Goal: Find specific page/section: Find specific page/section

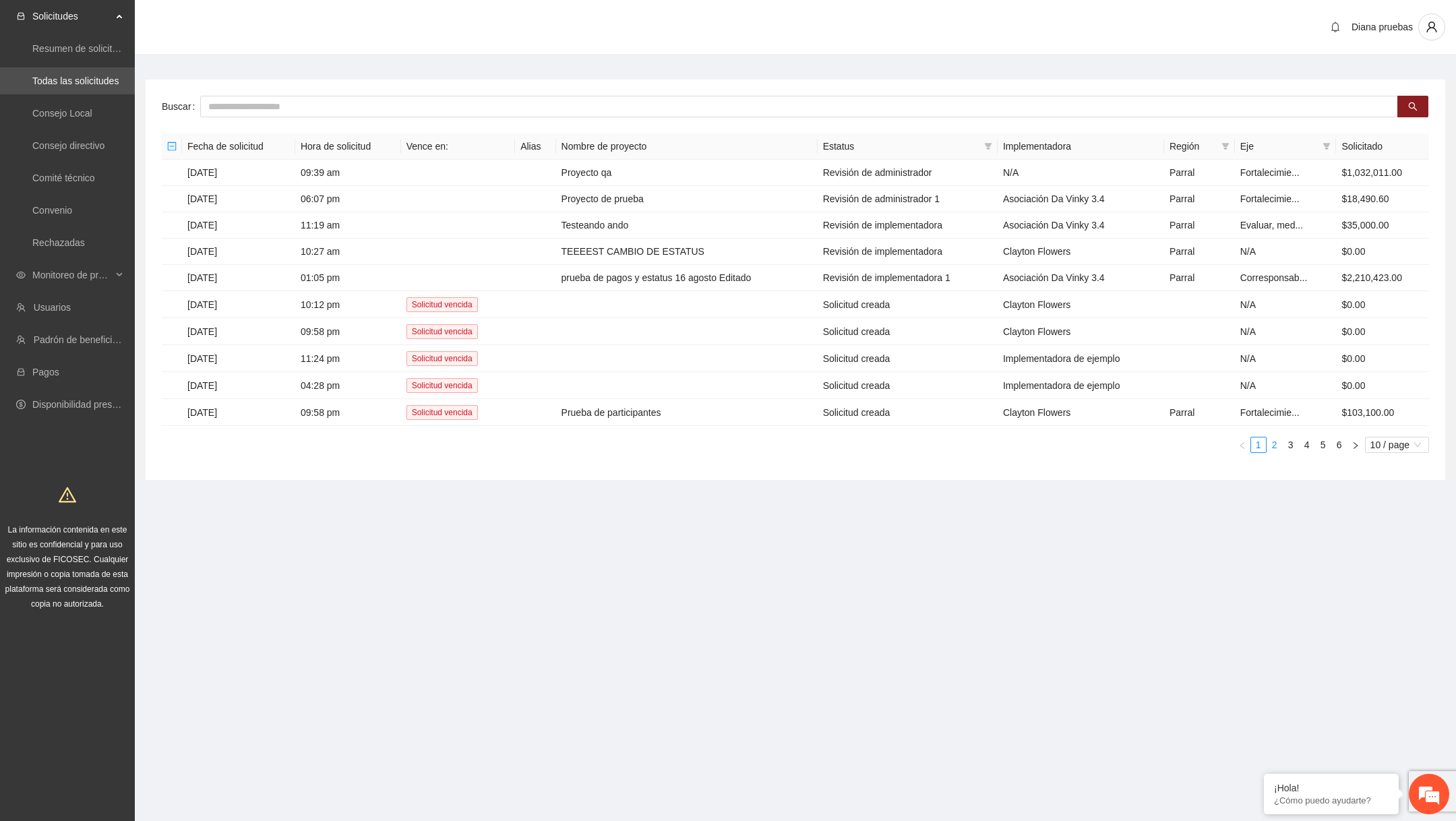
click at [1268, 440] on link "2" at bounding box center [1274, 444] width 15 height 15
click at [1285, 438] on link "3" at bounding box center [1291, 444] width 15 height 15
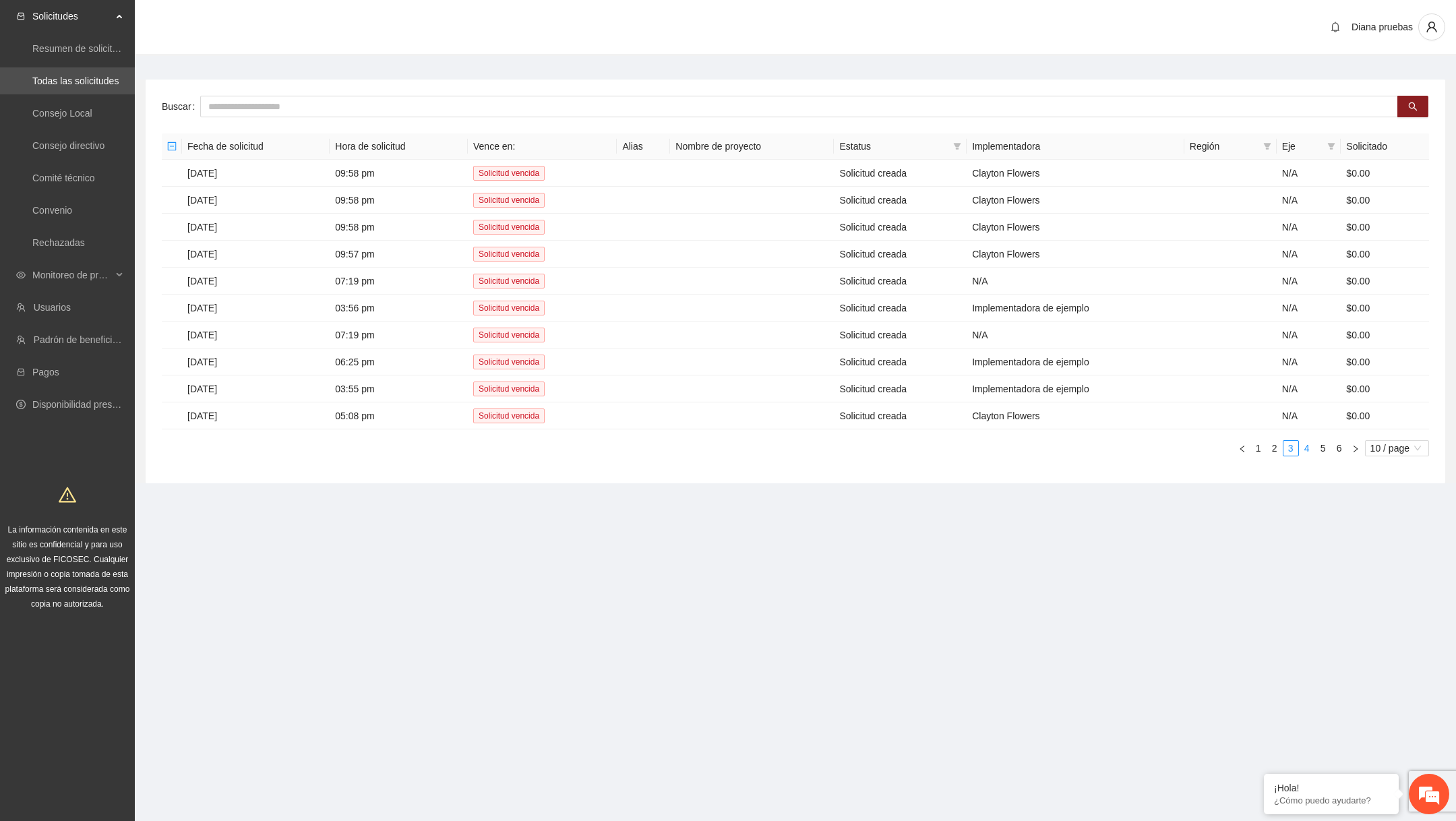
click at [1310, 441] on link "4" at bounding box center [1307, 448] width 15 height 15
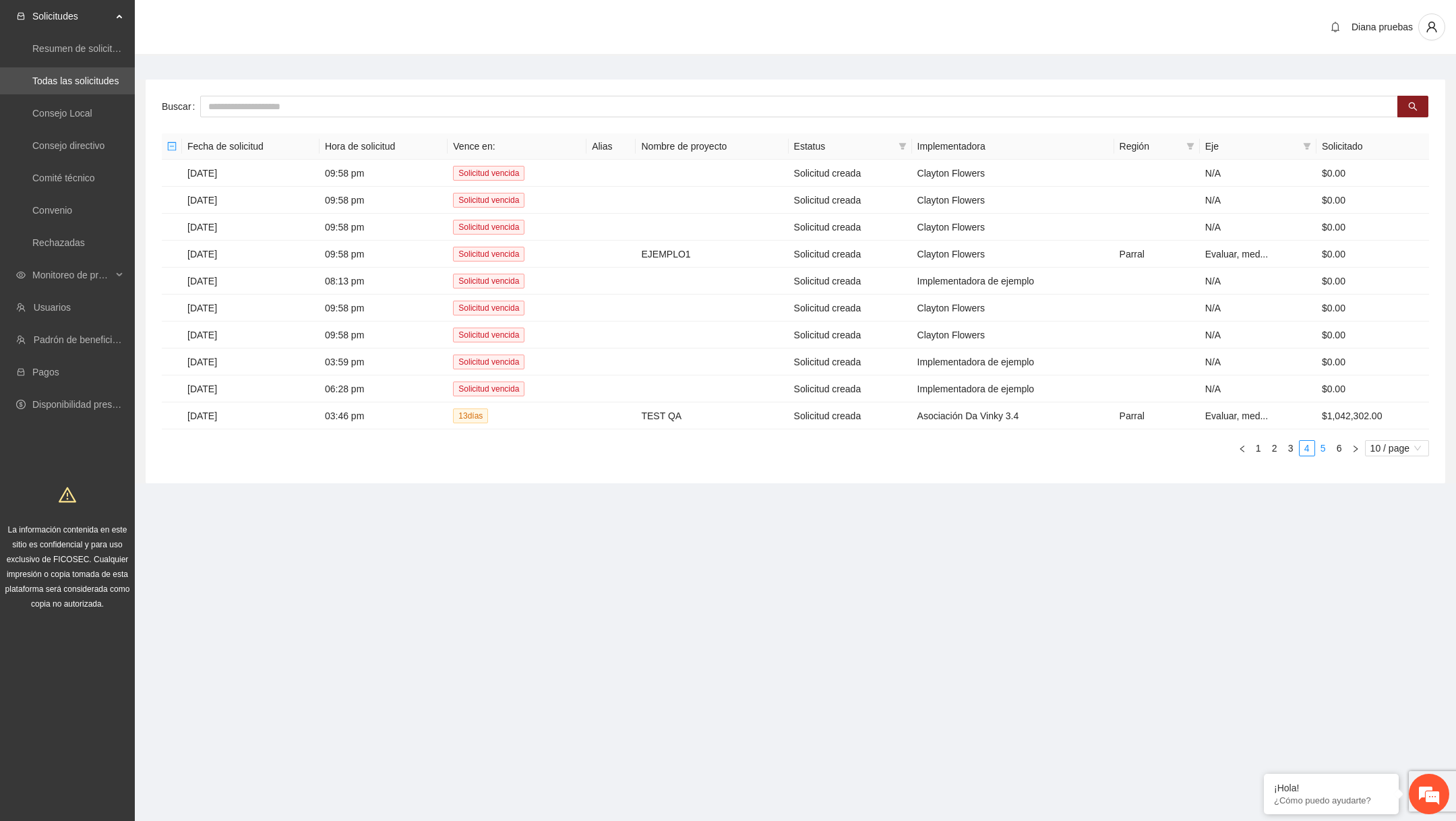
click at [1322, 443] on link "5" at bounding box center [1322, 448] width 15 height 15
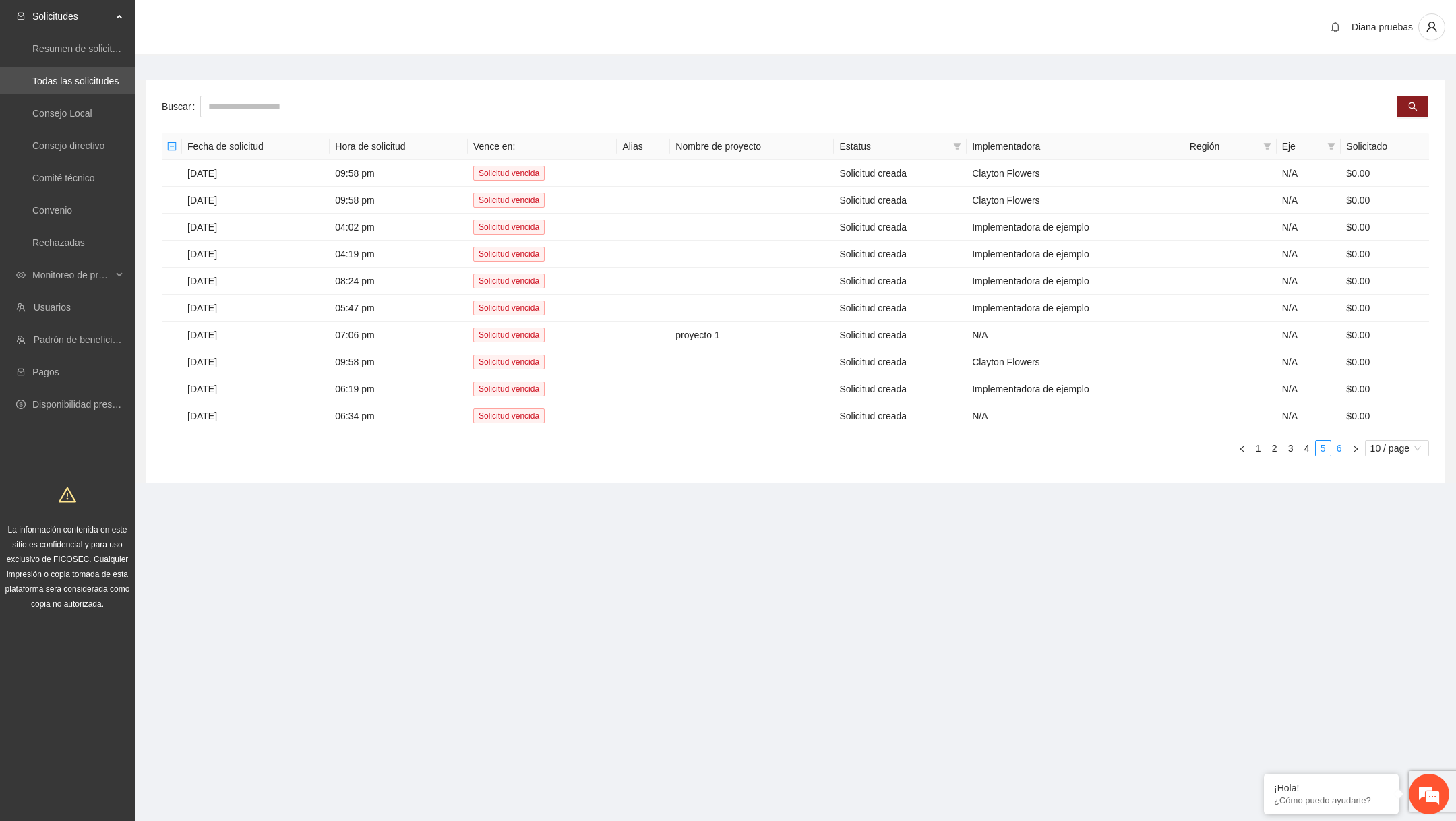
click at [1334, 443] on link "6" at bounding box center [1339, 448] width 15 height 15
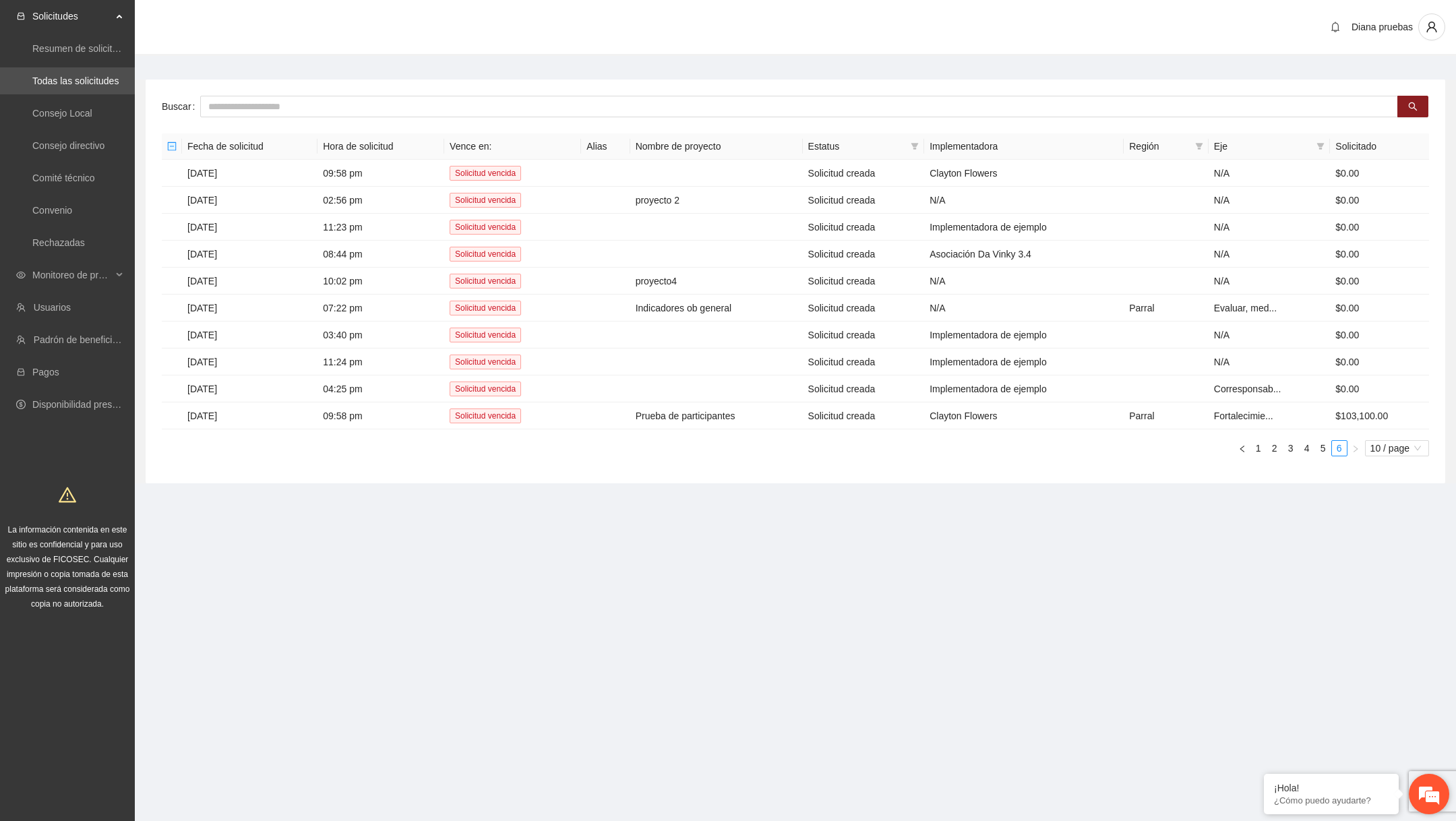
click at [1429, 796] on em at bounding box center [1429, 794] width 37 height 37
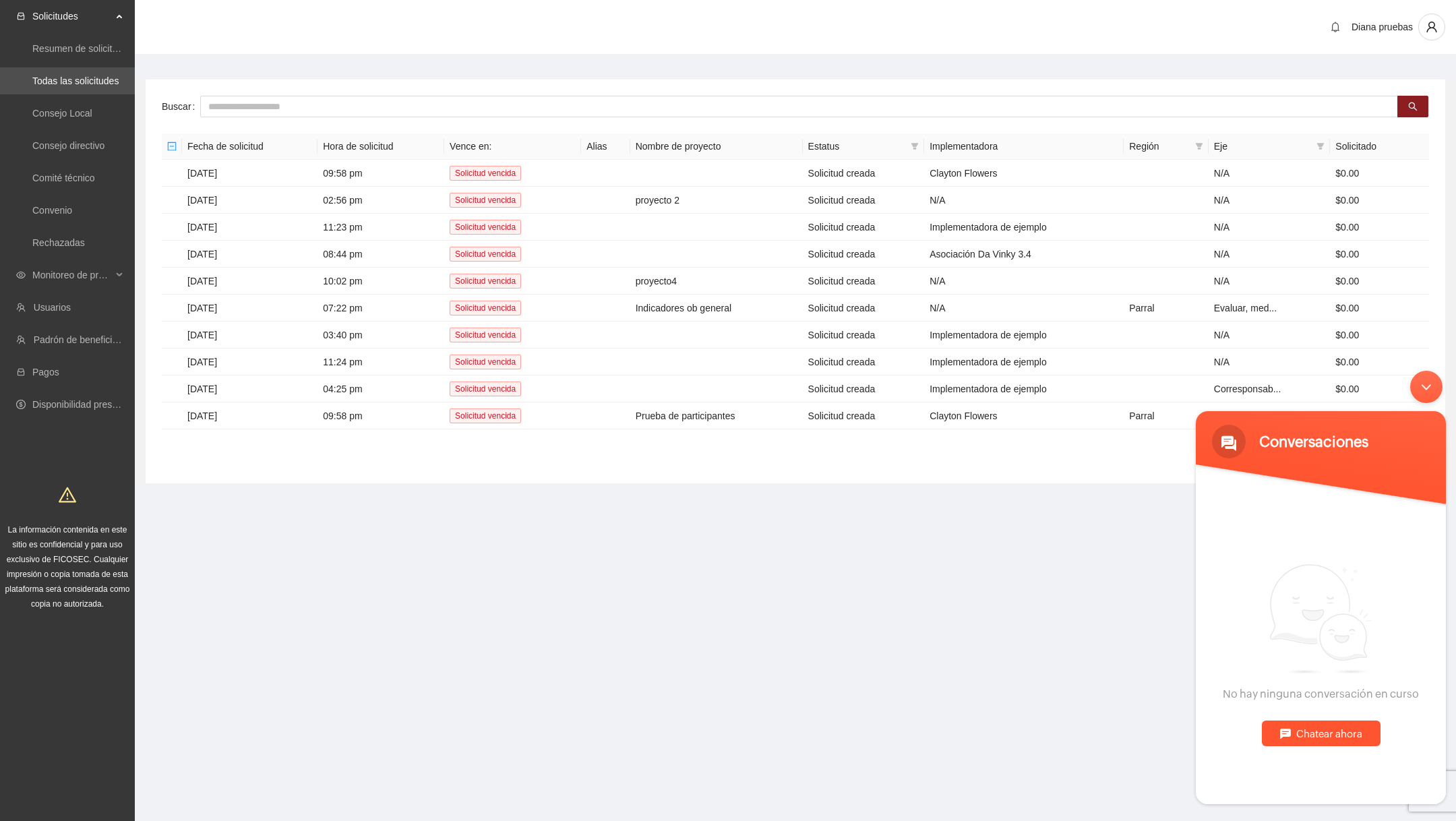
click at [1287, 734] on div "Chatear ahora" at bounding box center [1321, 733] width 119 height 26
type textarea "*****"
type textarea "****"
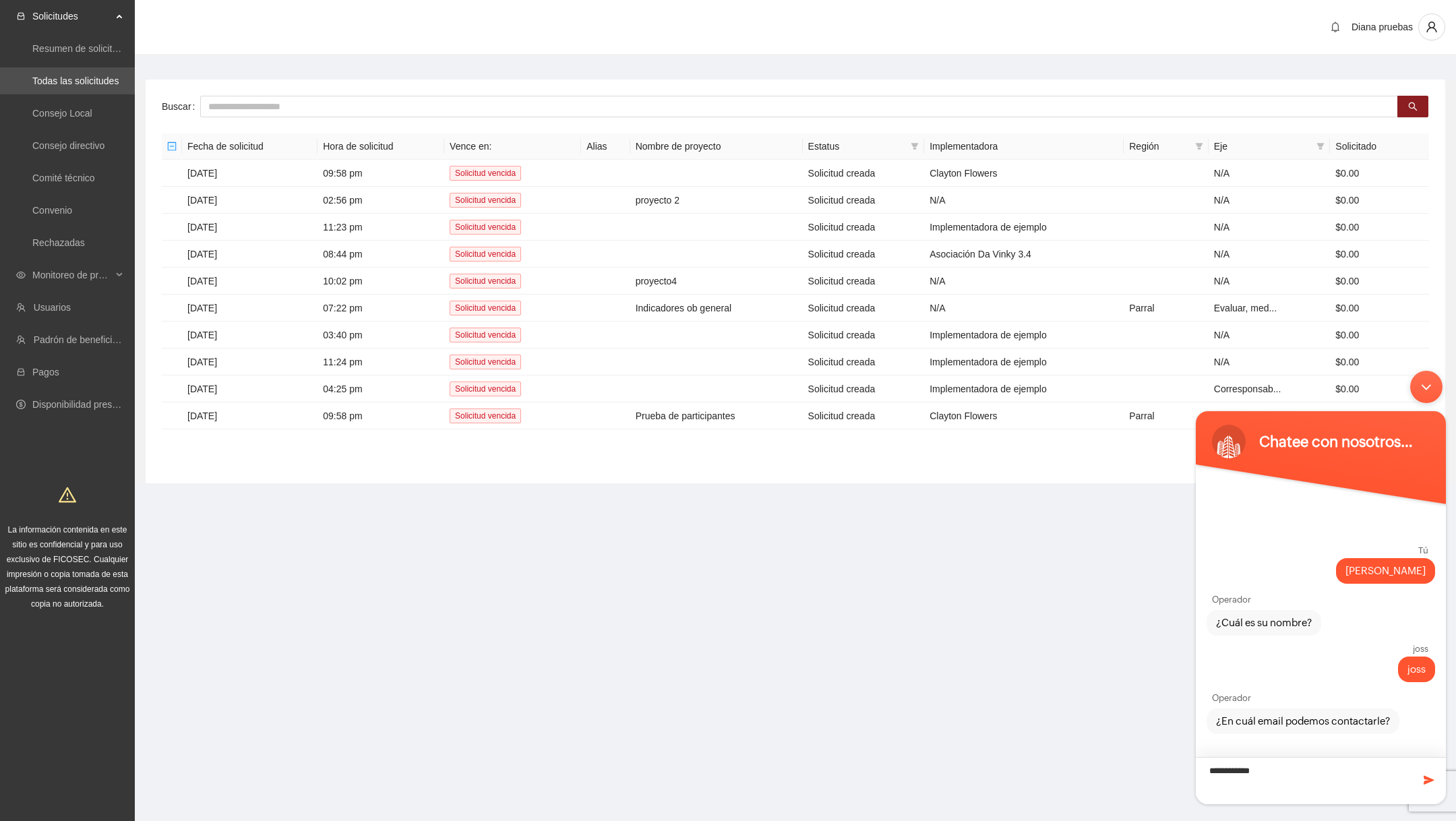
type textarea "**********"
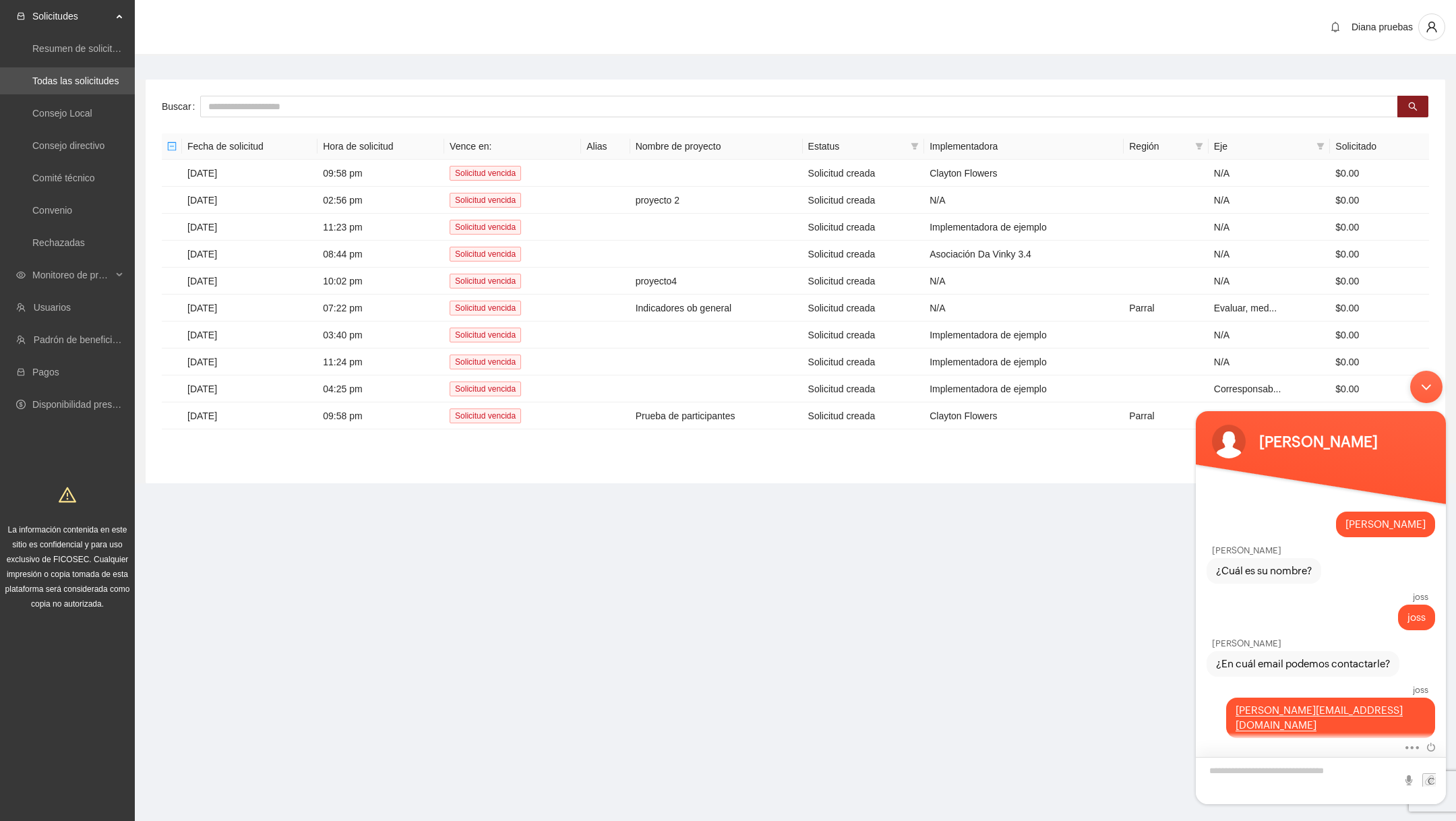
scroll to position [17, 0]
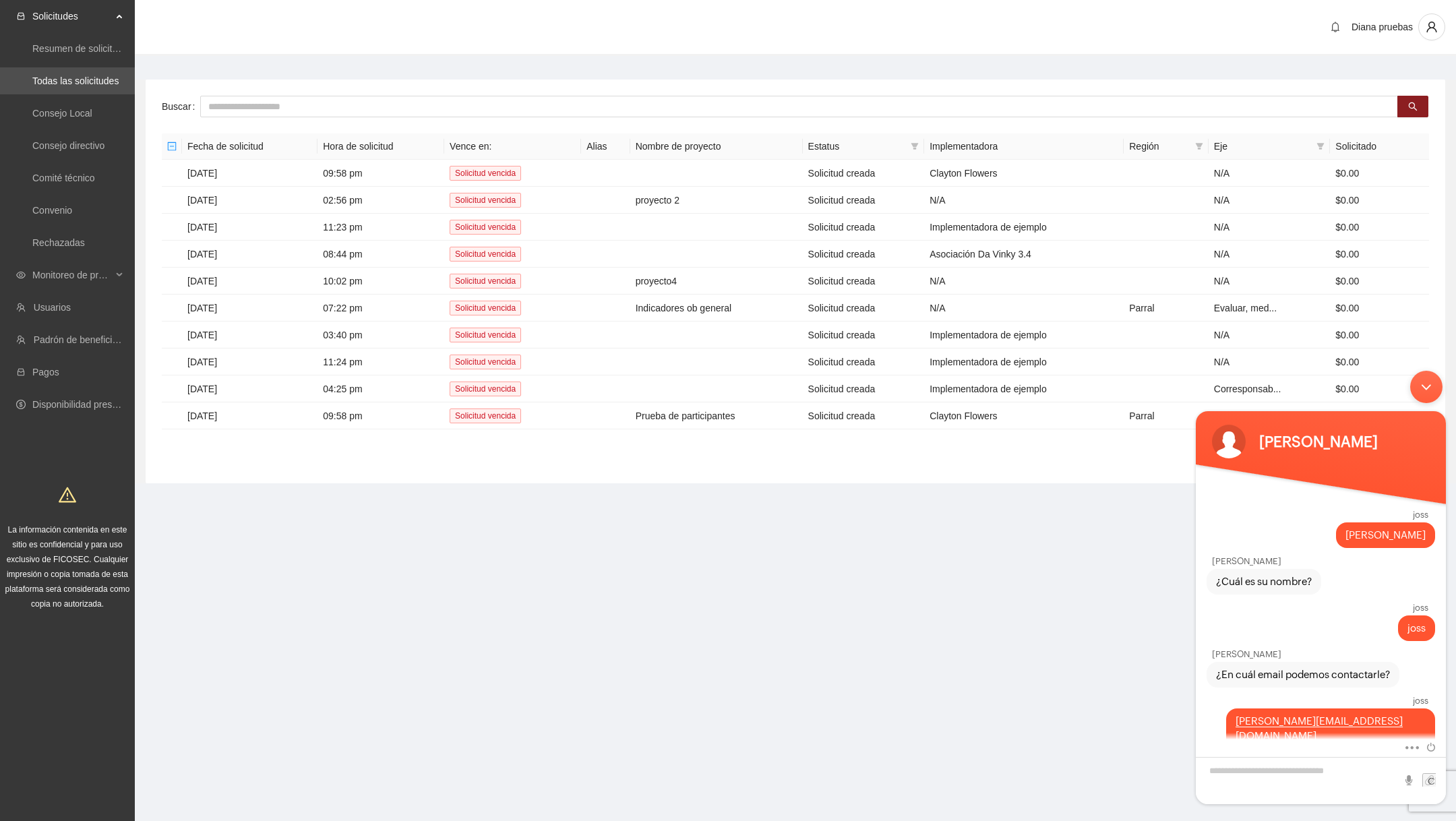
click at [1420, 404] on body "[PERSON_NAME] [PERSON_NAME] [PERSON_NAME] ¿Cuál es su nombre? [PERSON_NAME] [PE…" at bounding box center [1321, 587] width 264 height 447
click at [1422, 394] on div "Minimizar ventana de chat en vivo" at bounding box center [1427, 387] width 33 height 33
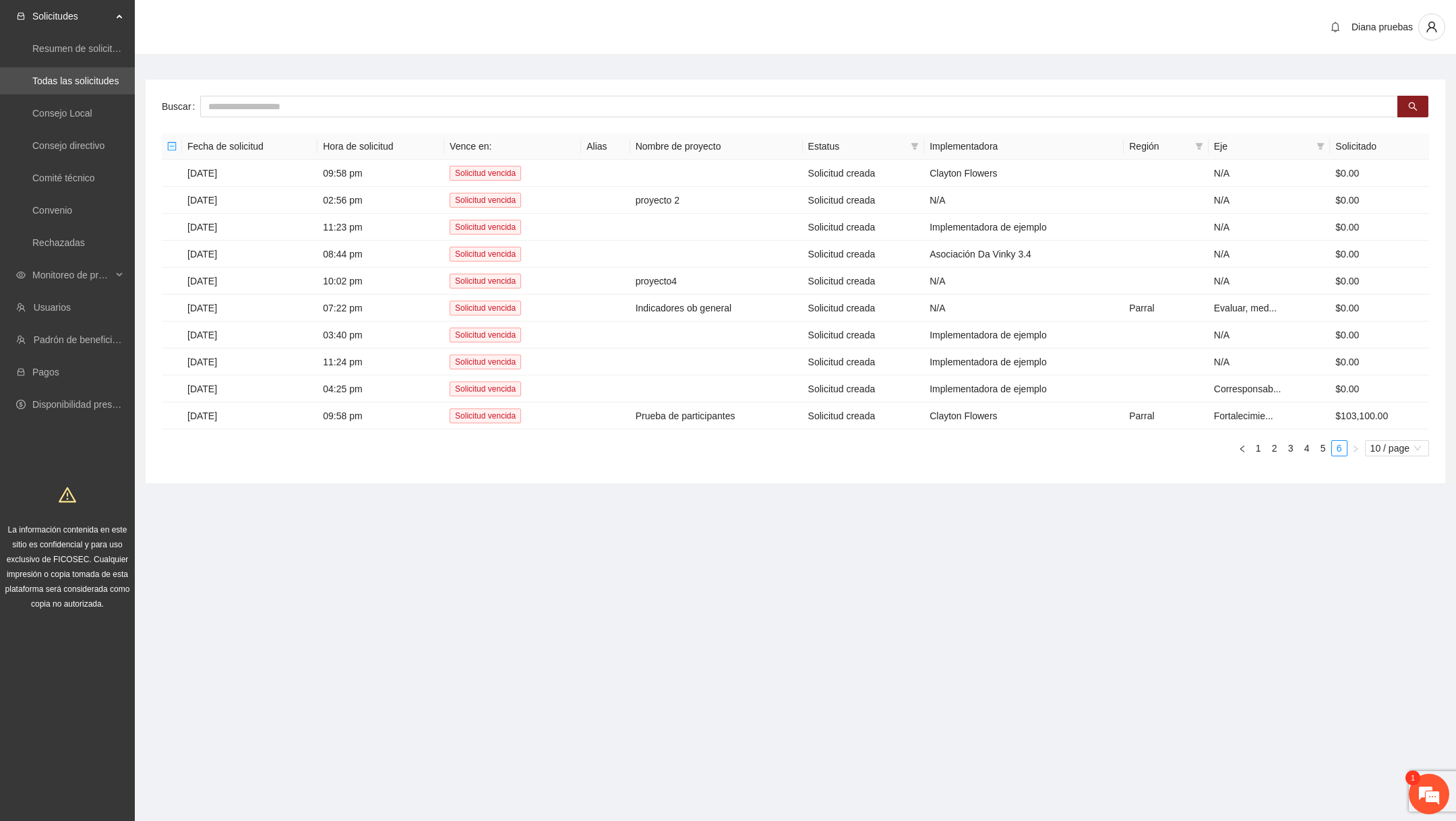
scroll to position [63, 0]
click at [1424, 788] on em at bounding box center [1429, 794] width 37 height 37
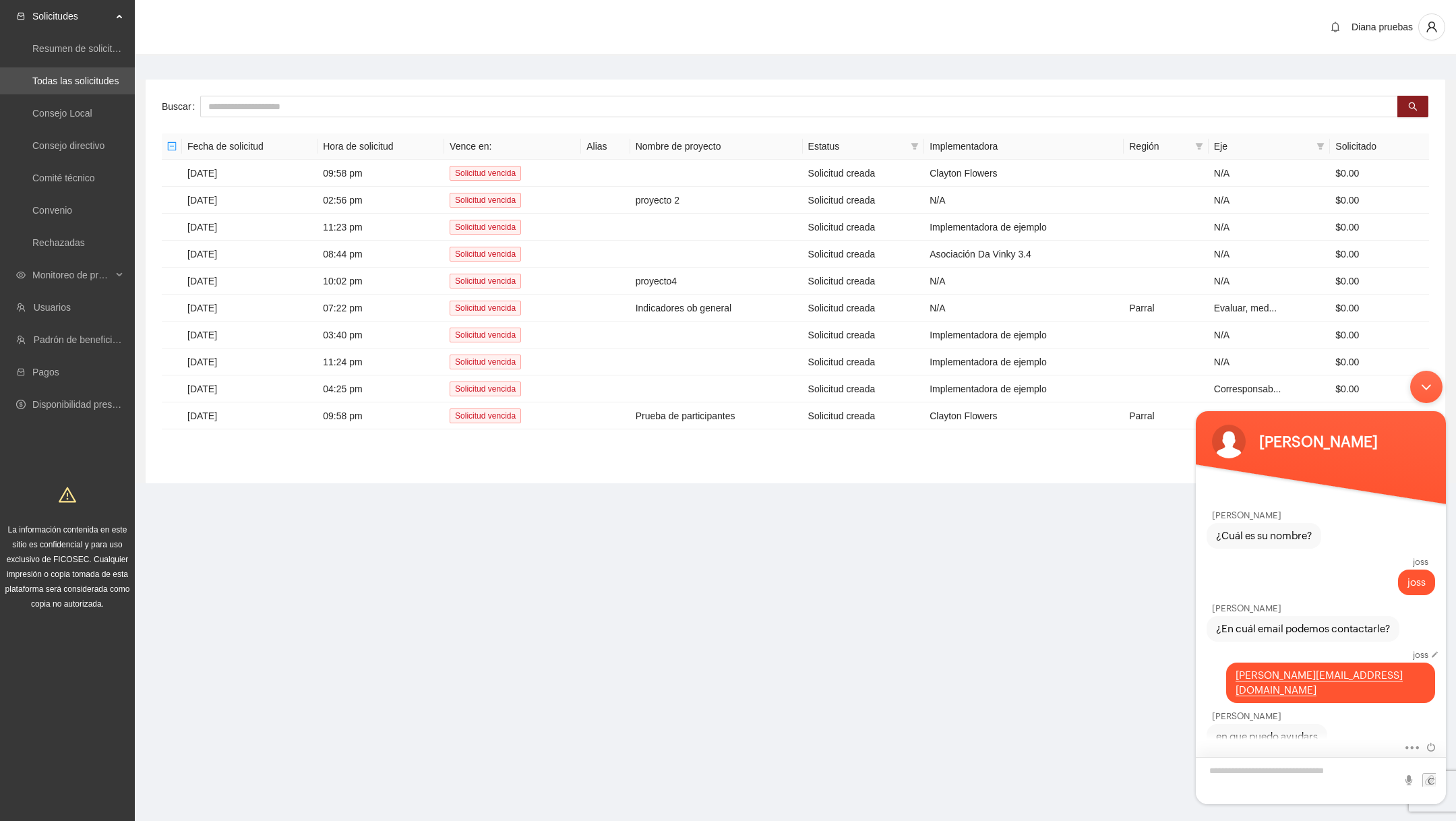
scroll to position [32, 0]
click at [1439, 375] on body "[PERSON_NAME] [PERSON_NAME] [PERSON_NAME] ¿Cuál es su nombre? [PERSON_NAME] [PE…" at bounding box center [1321, 587] width 264 height 447
click at [1431, 384] on div "Minimizar ventana de chat en vivo" at bounding box center [1427, 387] width 33 height 33
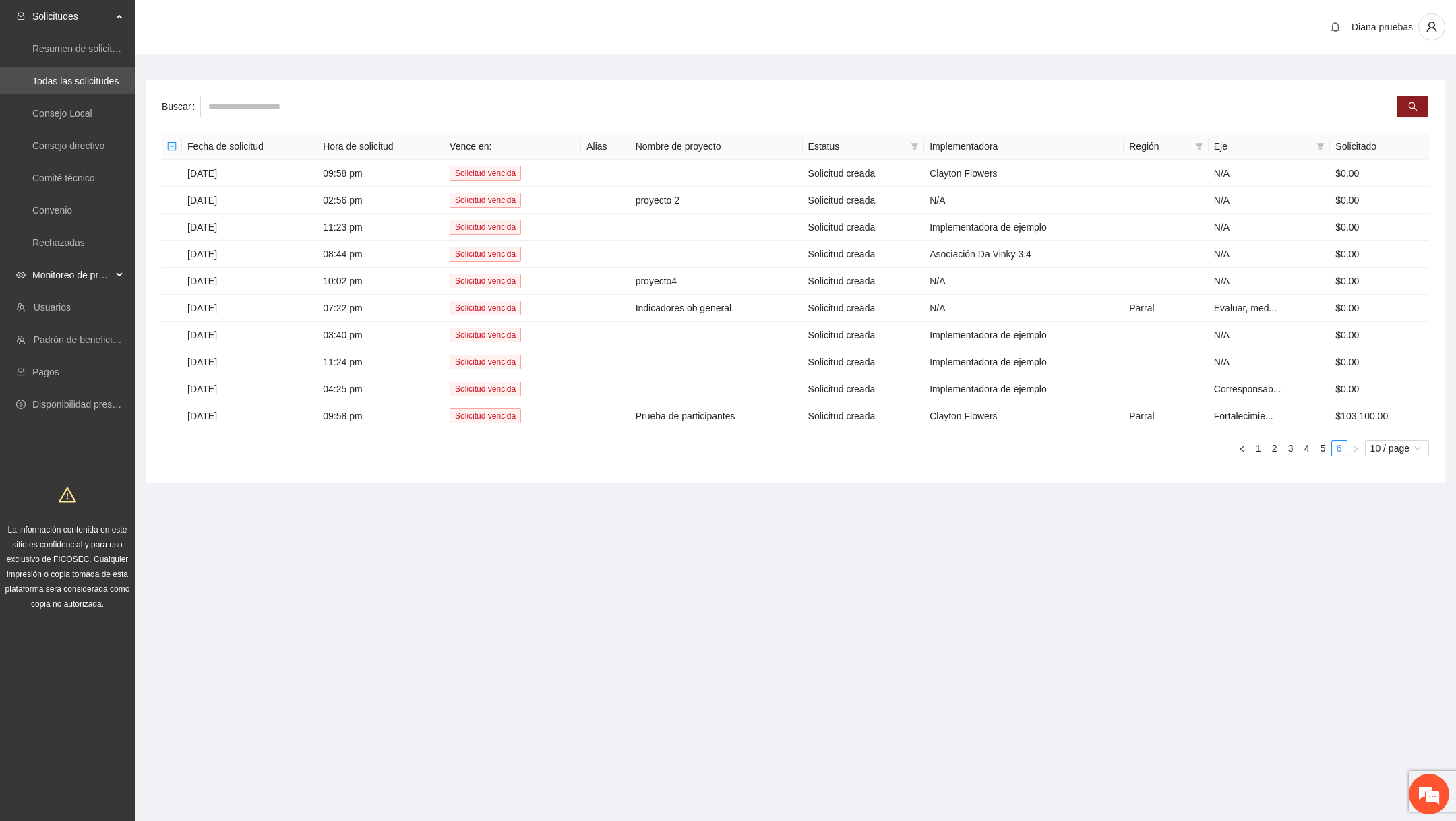
click at [62, 279] on span "Monitoreo de proyectos" at bounding box center [72, 274] width 80 height 27
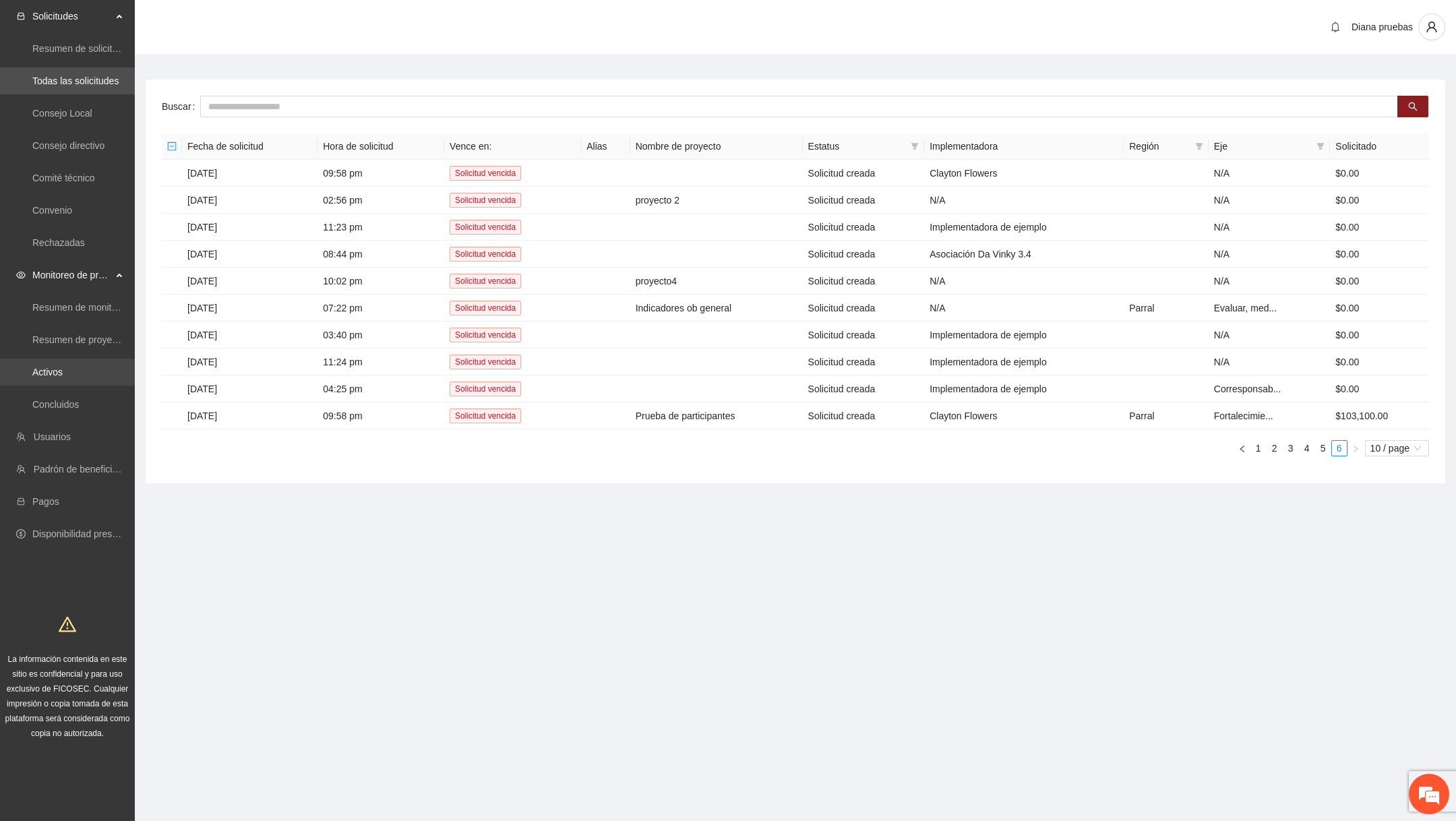
click at [52, 366] on link "Activos" at bounding box center [47, 372] width 30 height 11
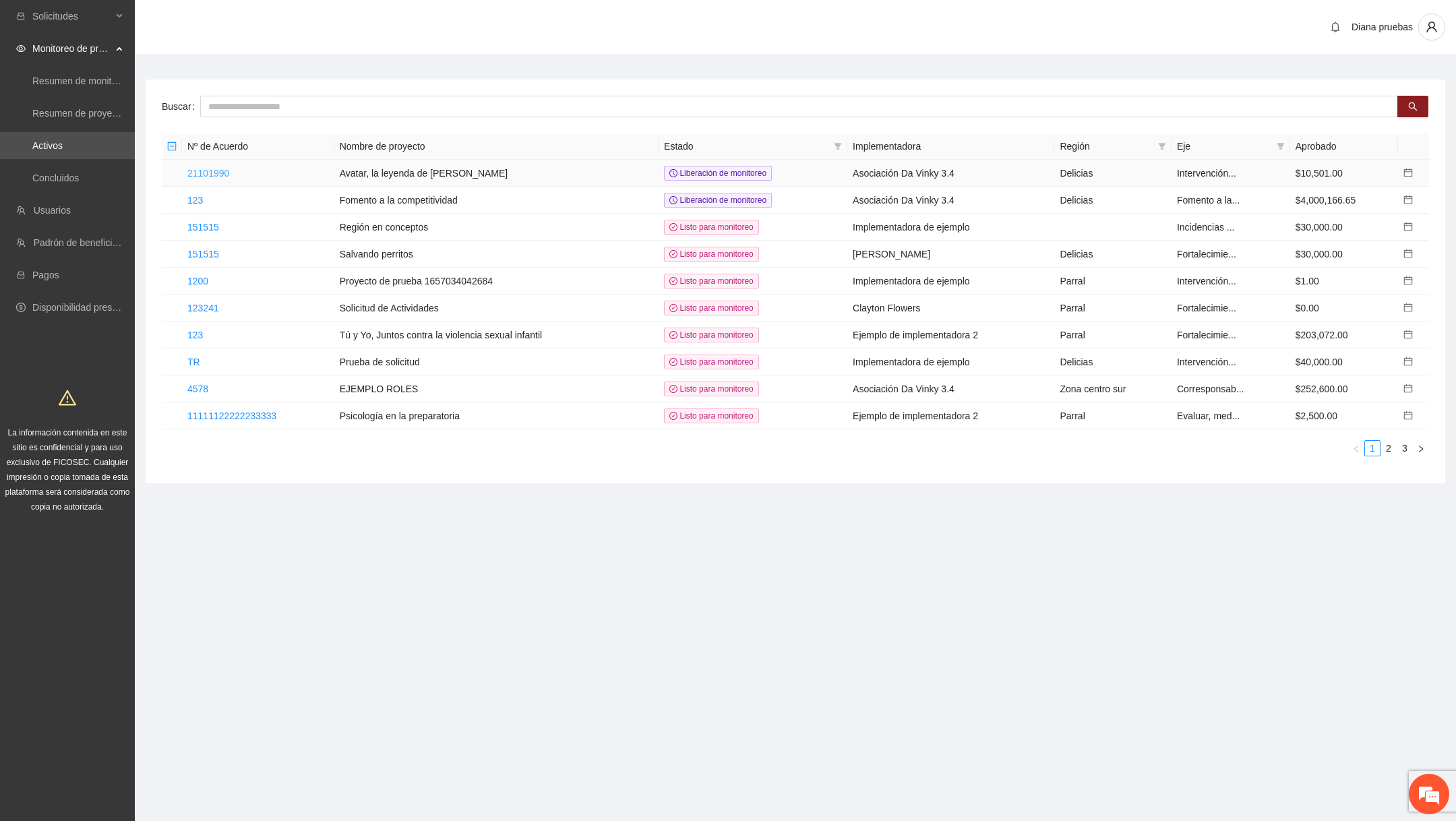
click at [229, 176] on link "21101990" at bounding box center [208, 173] width 42 height 11
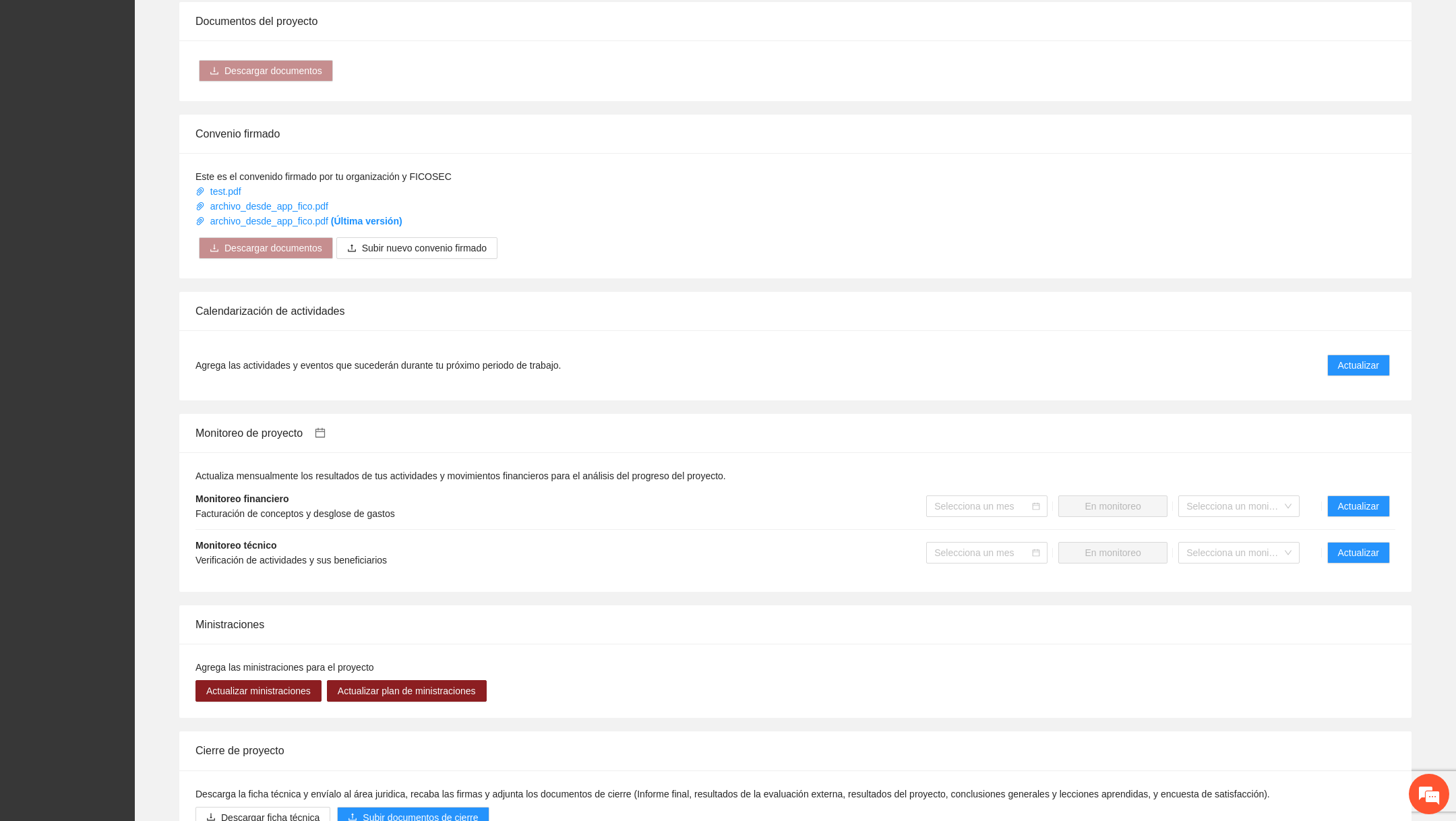
scroll to position [767, 0]
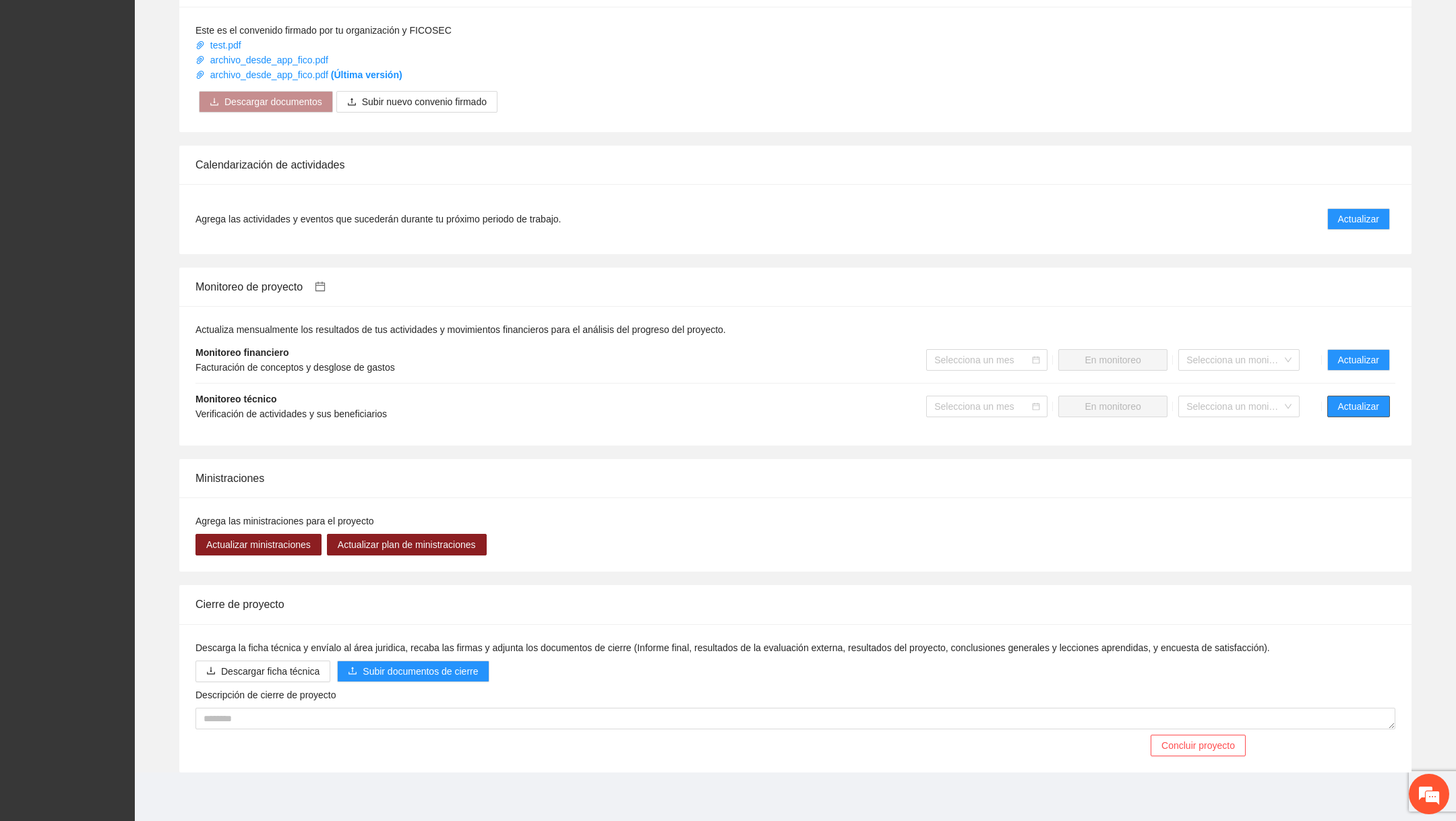
click at [1367, 404] on span "Actualizar" at bounding box center [1358, 406] width 41 height 15
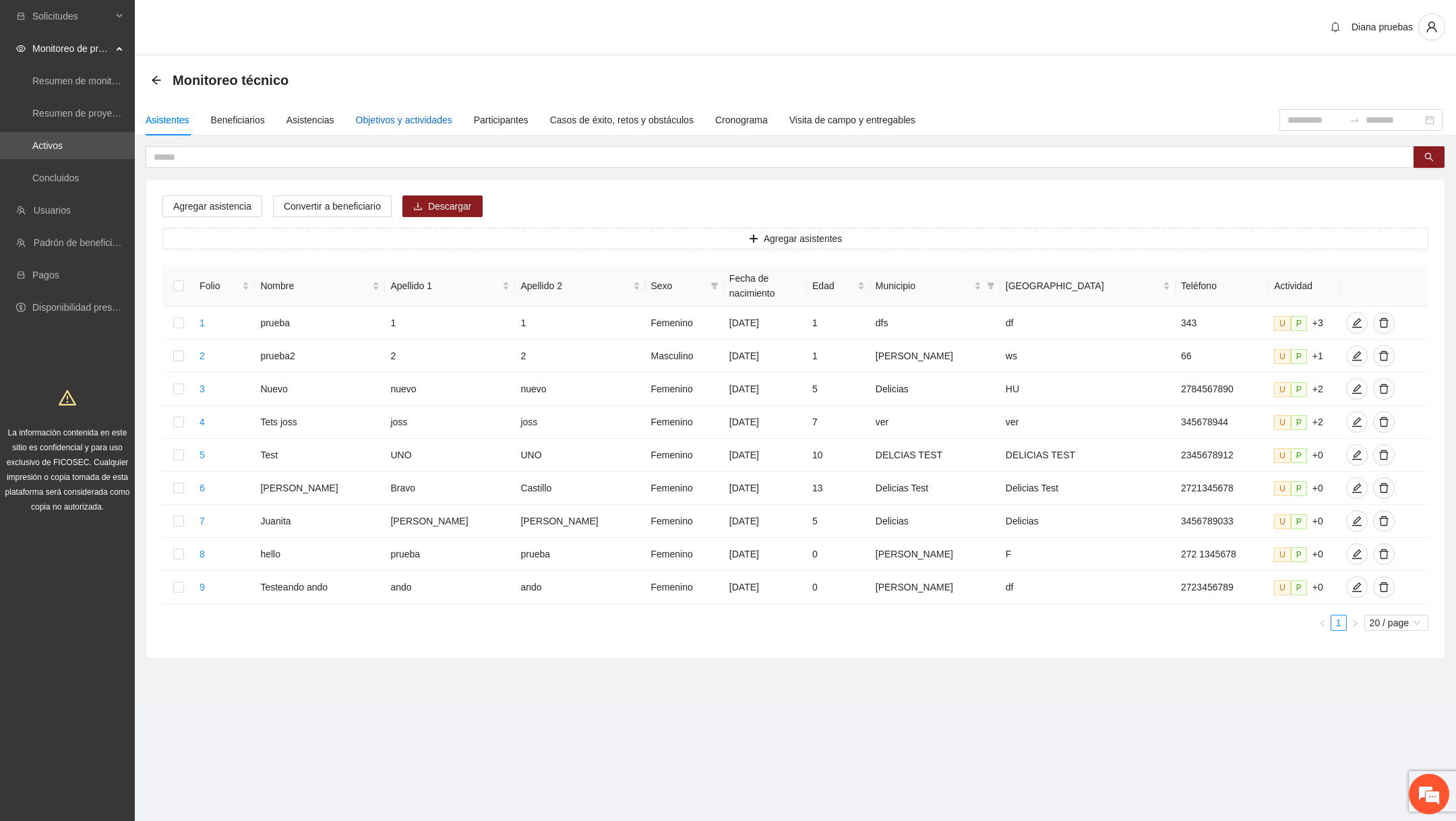
click at [379, 124] on div "Objetivos y actividades" at bounding box center [404, 119] width 97 height 15
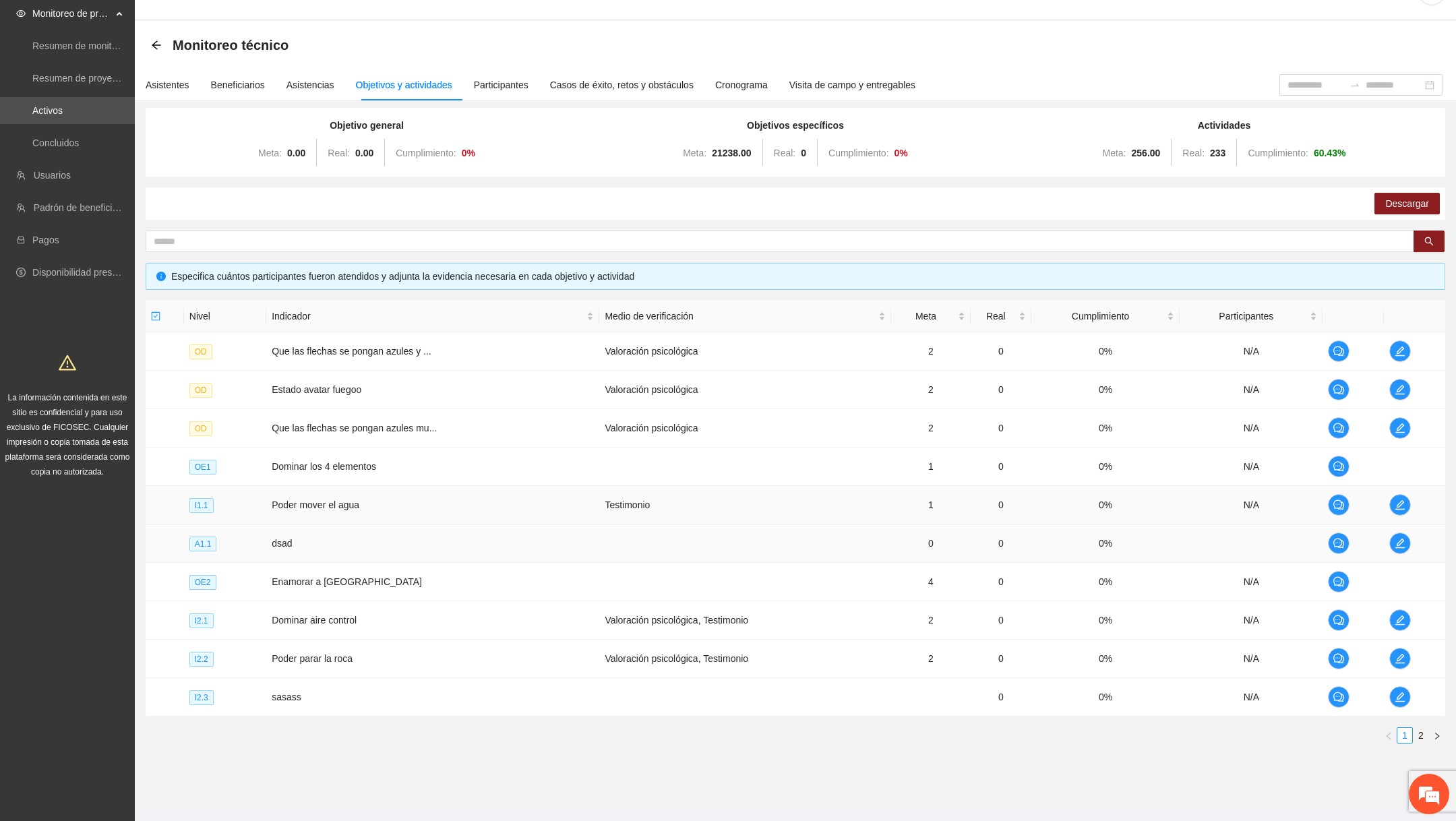
scroll to position [43, 0]
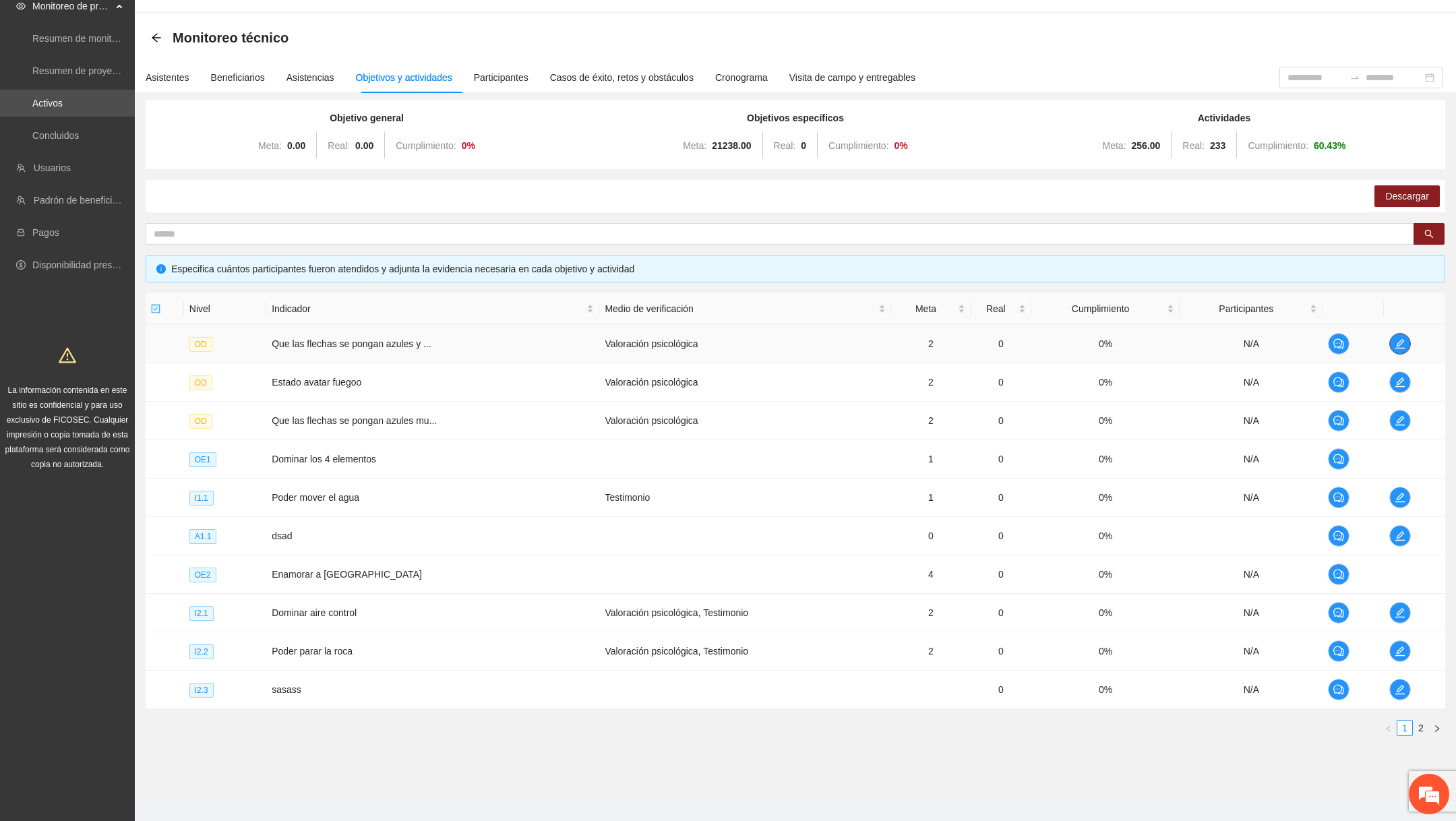
click at [1402, 340] on icon "edit" at bounding box center [1399, 343] width 9 height 9
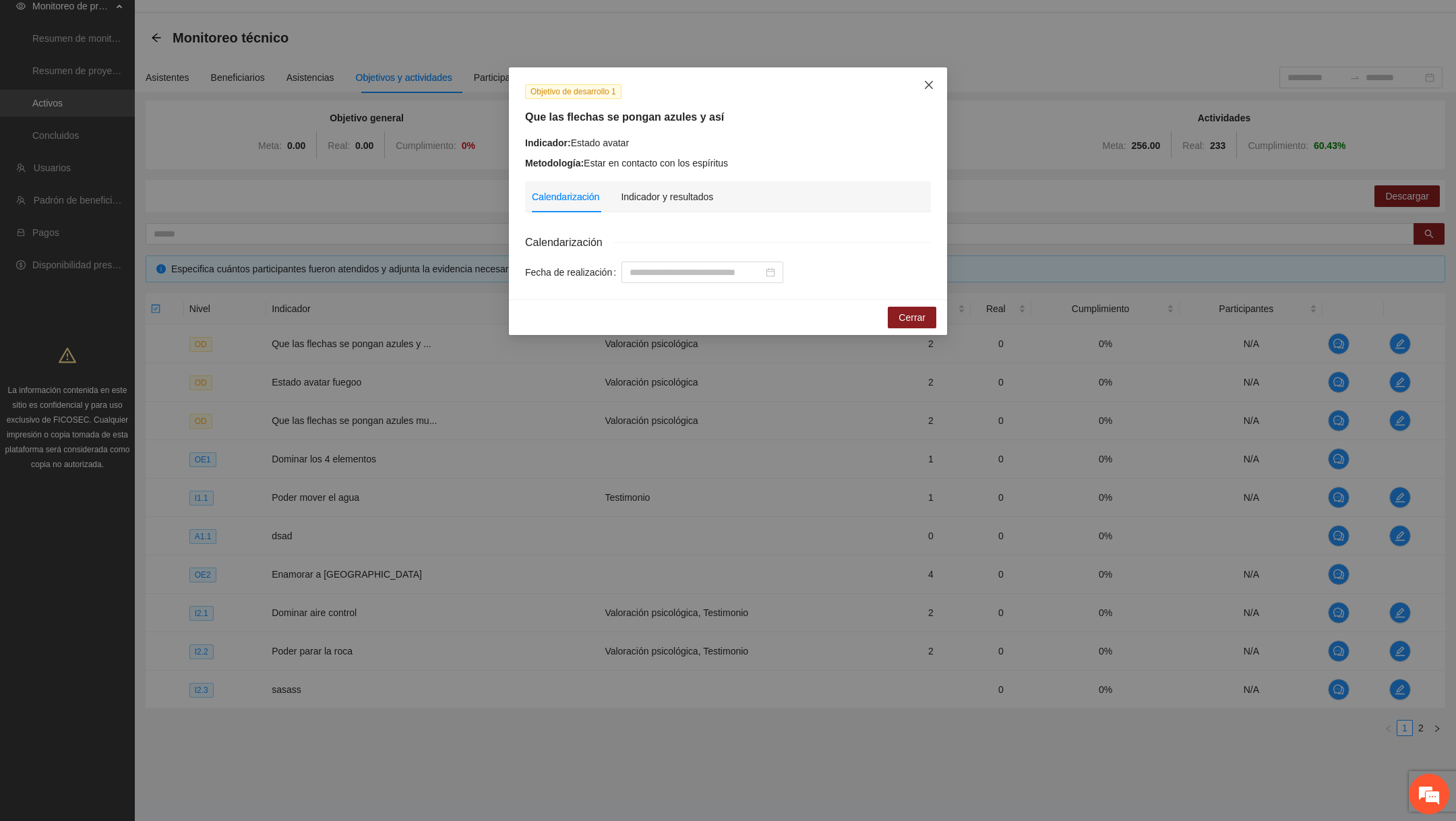
click at [928, 82] on icon "close" at bounding box center [928, 85] width 11 height 11
